Goal: Task Accomplishment & Management: Complete application form

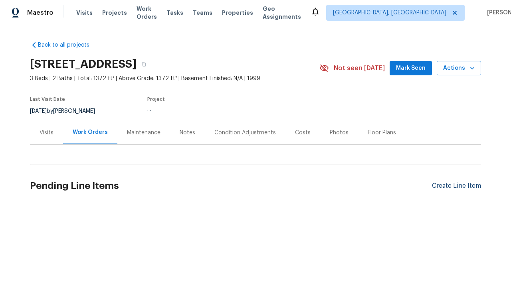
click at [453, 186] on div "Create Line Item" at bounding box center [456, 186] width 49 height 8
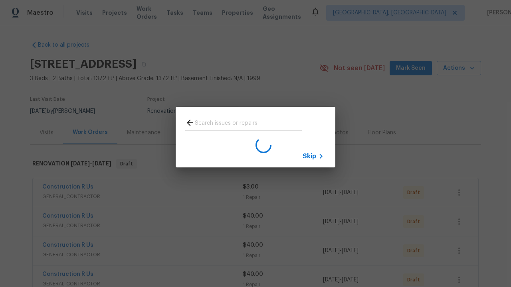
click at [309, 156] on span "Skip" at bounding box center [309, 156] width 14 height 8
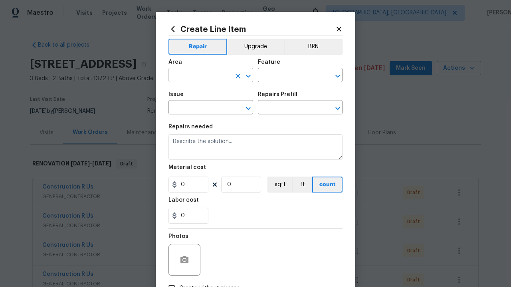
click at [196, 76] on input "text" at bounding box center [199, 76] width 62 height 12
type input "Bedroom"
click at [286, 76] on input "text" at bounding box center [289, 76] width 62 height 12
type input "Flooring"
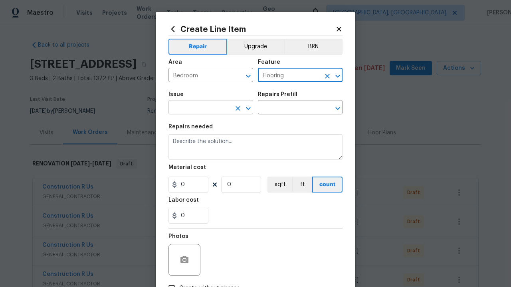
click at [196, 108] on input "text" at bounding box center [199, 108] width 62 height 12
type input "Wallpaper"
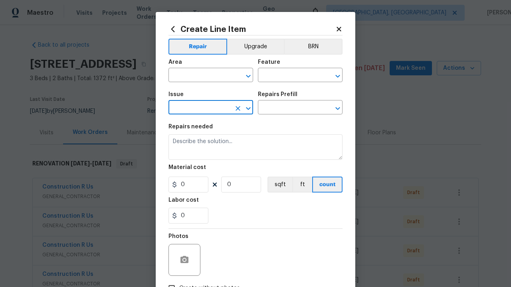
click at [201, 108] on input "text" at bounding box center [199, 108] width 62 height 12
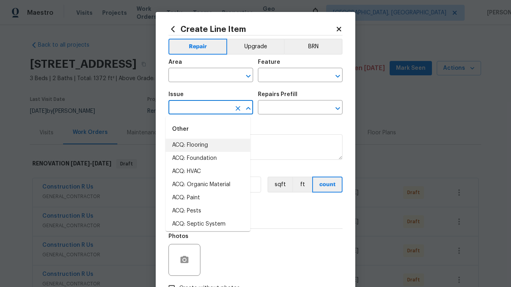
click at [300, 125] on div "Repairs needed" at bounding box center [255, 129] width 174 height 10
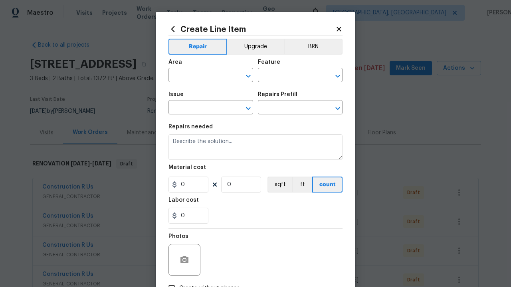
click at [189, 101] on div "Issue" at bounding box center [210, 97] width 85 height 10
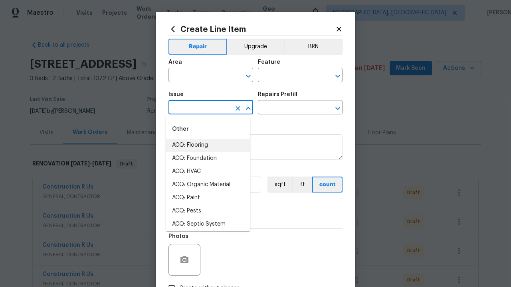
click at [202, 111] on input "text" at bounding box center [199, 108] width 62 height 12
click at [274, 136] on textarea at bounding box center [255, 147] width 174 height 26
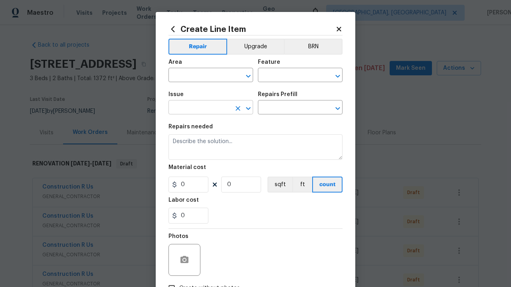
click at [207, 109] on input "text" at bounding box center [199, 108] width 62 height 12
click at [281, 134] on div "Repairs needed" at bounding box center [255, 129] width 174 height 10
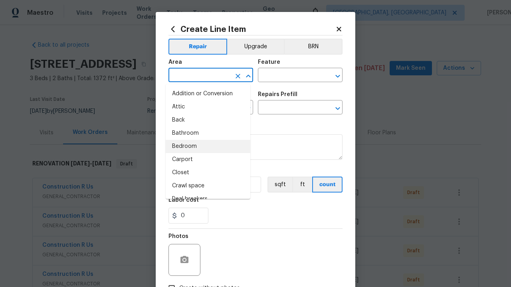
click at [203, 75] on input "text" at bounding box center [199, 76] width 62 height 12
click at [201, 96] on li "Addition or Conversion" at bounding box center [208, 93] width 85 height 13
type input "Addition or Conversion"
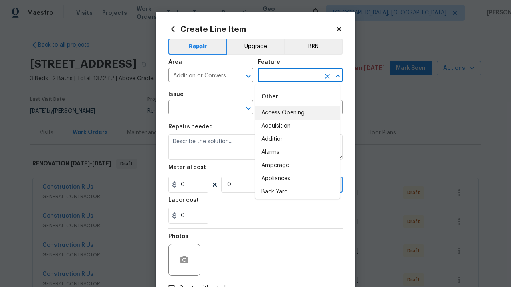
click at [293, 79] on input "text" at bounding box center [289, 76] width 62 height 12
click at [293, 115] on li "Access Opening" at bounding box center [297, 112] width 85 height 13
type input "Access Opening"
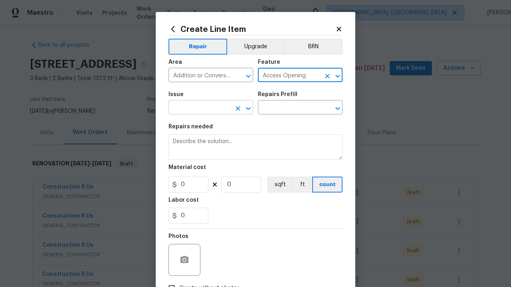
click at [205, 110] on input "text" at bounding box center [199, 108] width 62 height 12
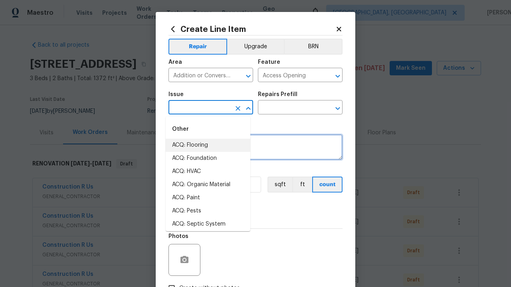
click at [281, 150] on textarea at bounding box center [255, 147] width 174 height 26
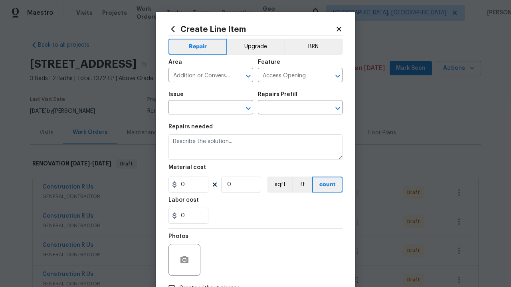
click at [192, 102] on div "Issue" at bounding box center [210, 97] width 85 height 10
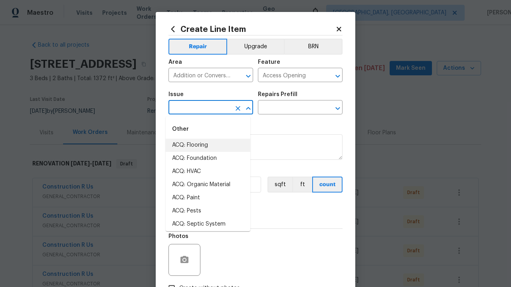
click at [202, 108] on input "text" at bounding box center [199, 108] width 62 height 12
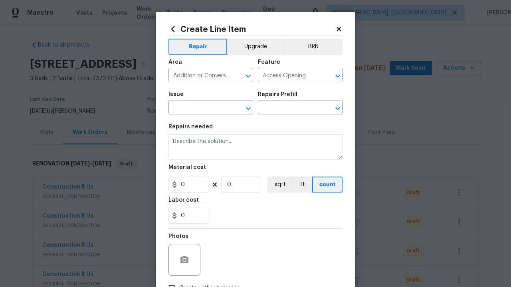
click at [267, 132] on div "Repairs needed" at bounding box center [255, 129] width 174 height 10
click at [205, 109] on input "text" at bounding box center [199, 108] width 62 height 12
